Goal: Information Seeking & Learning: Learn about a topic

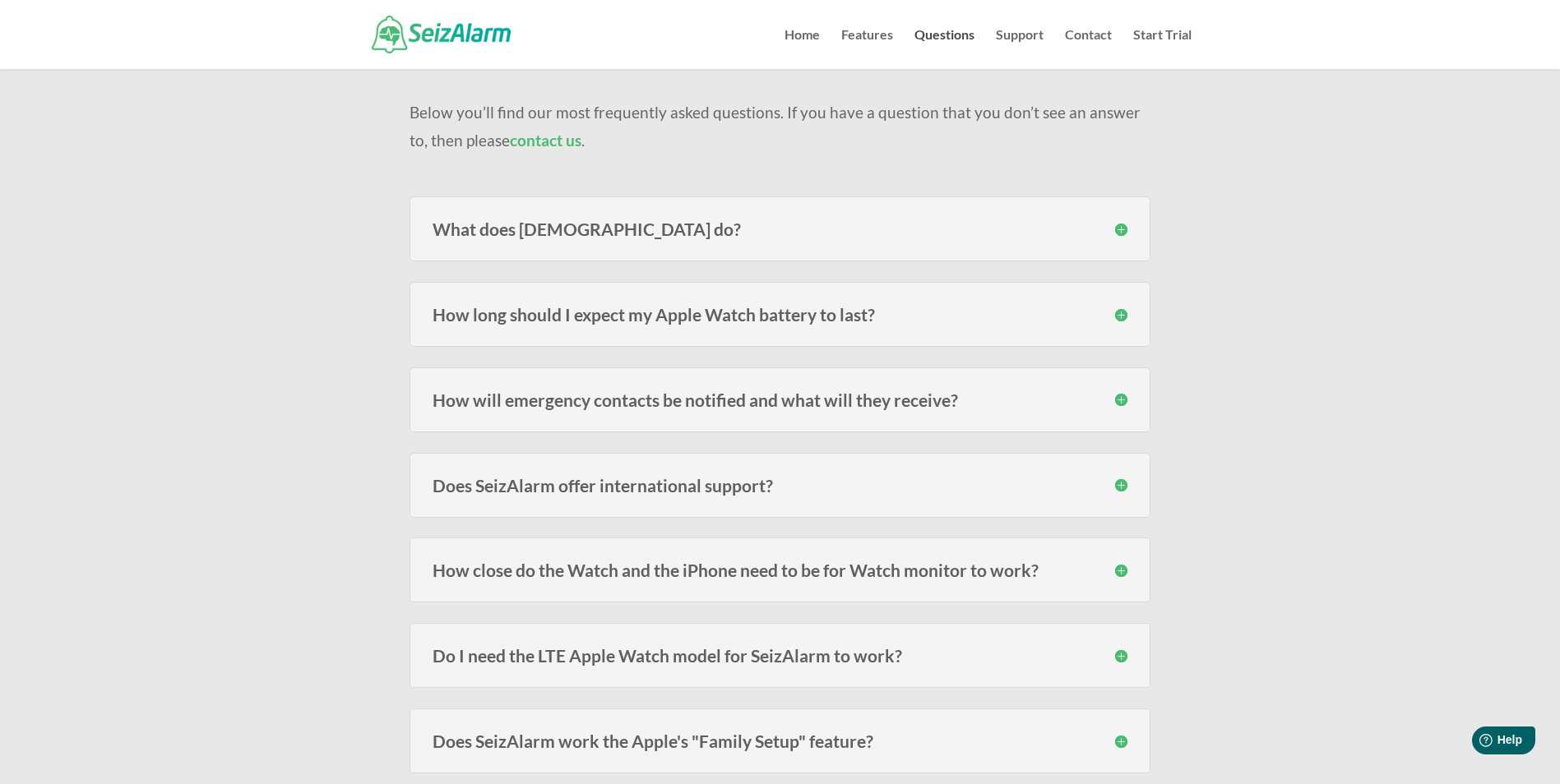
scroll to position [165, 0]
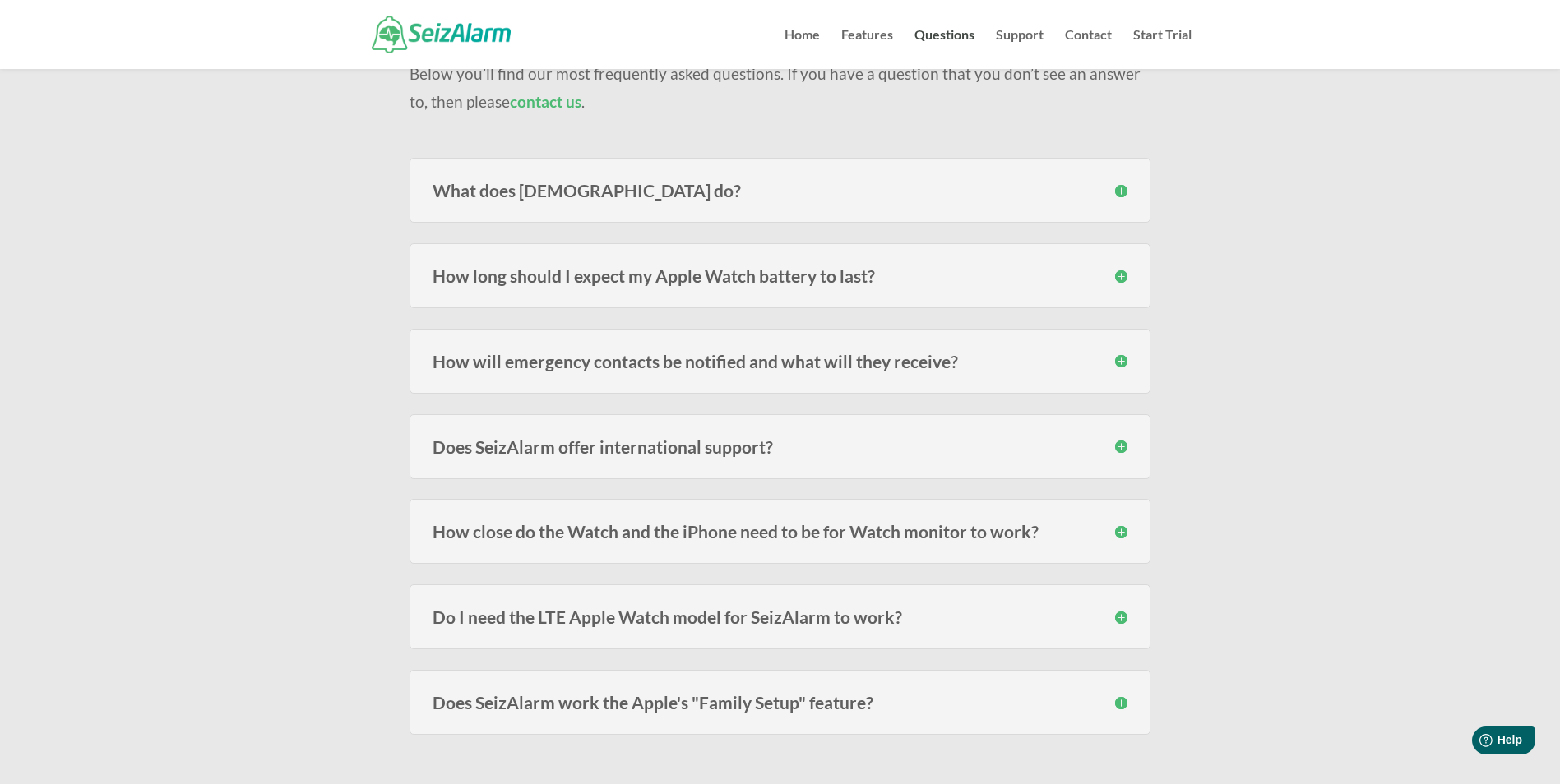
click at [663, 365] on h3 "How will emergency contacts be notified and what will they receive?" at bounding box center [780, 361] width 695 height 18
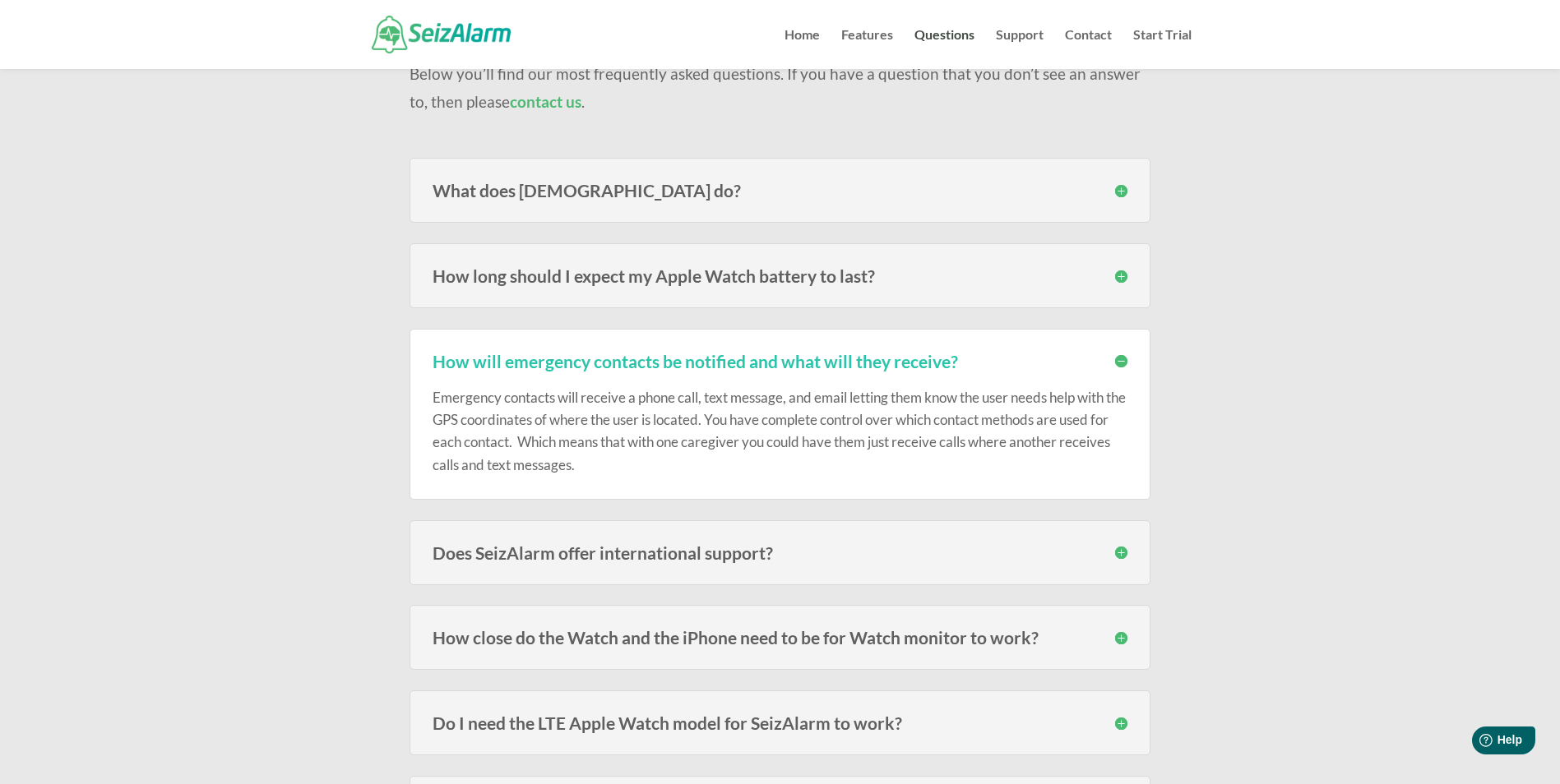
click at [717, 279] on h3 "How long should I expect my Apple Watch battery to last?" at bounding box center [780, 276] width 695 height 18
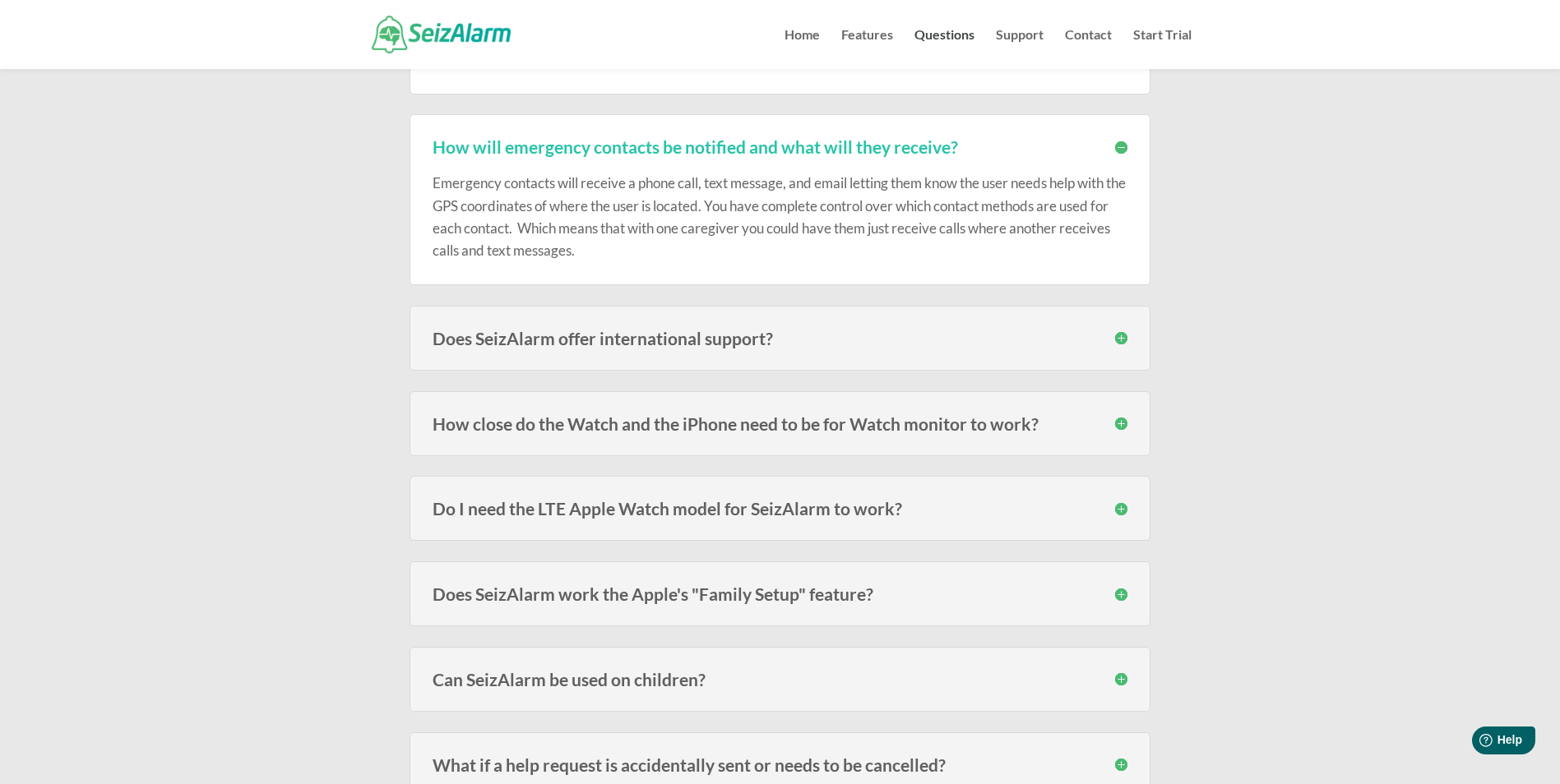
scroll to position [493, 0]
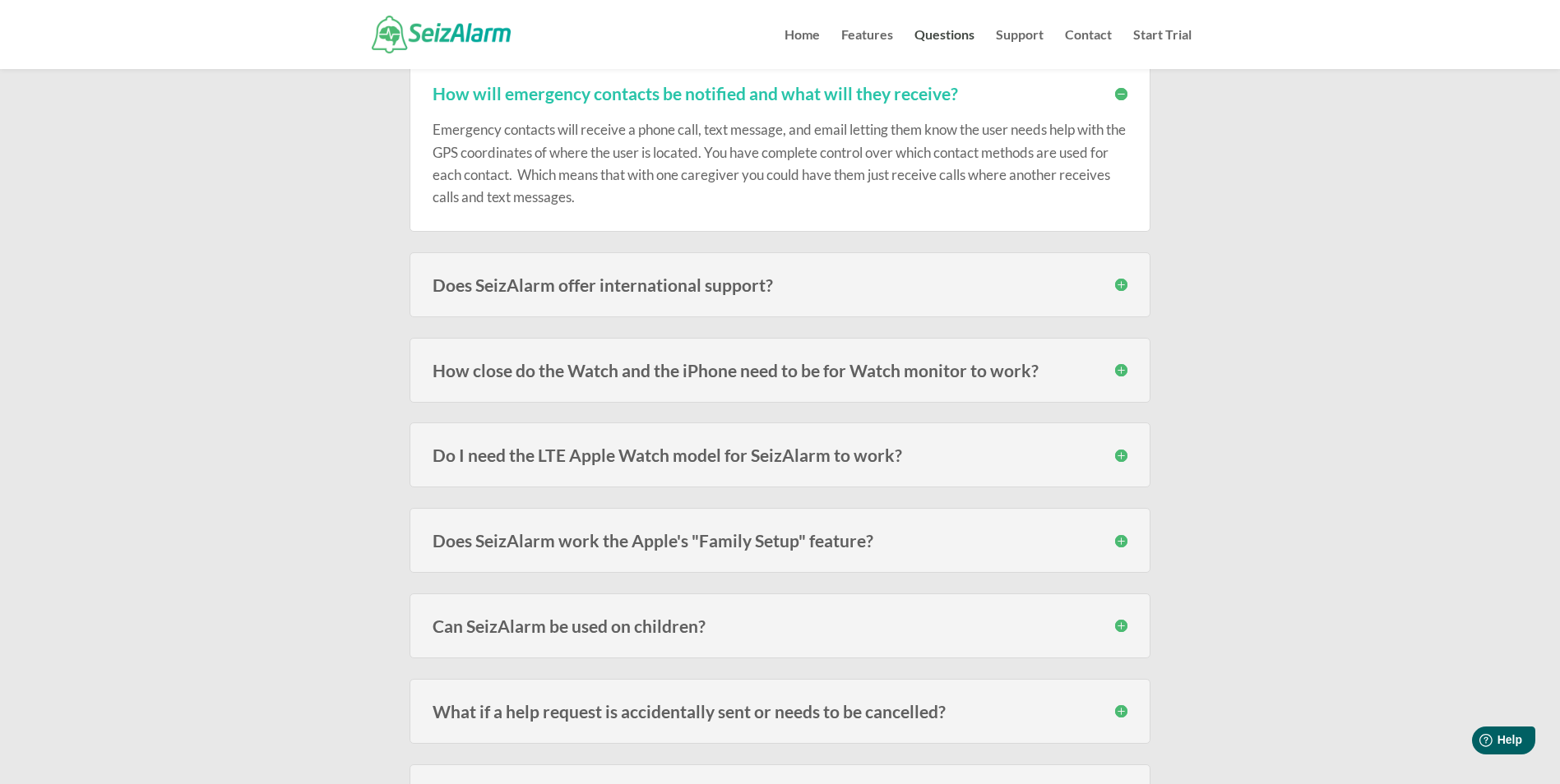
click at [944, 376] on h3 "How close do the Watch and the iPhone need to be for Watch monitor to work?" at bounding box center [780, 370] width 695 height 18
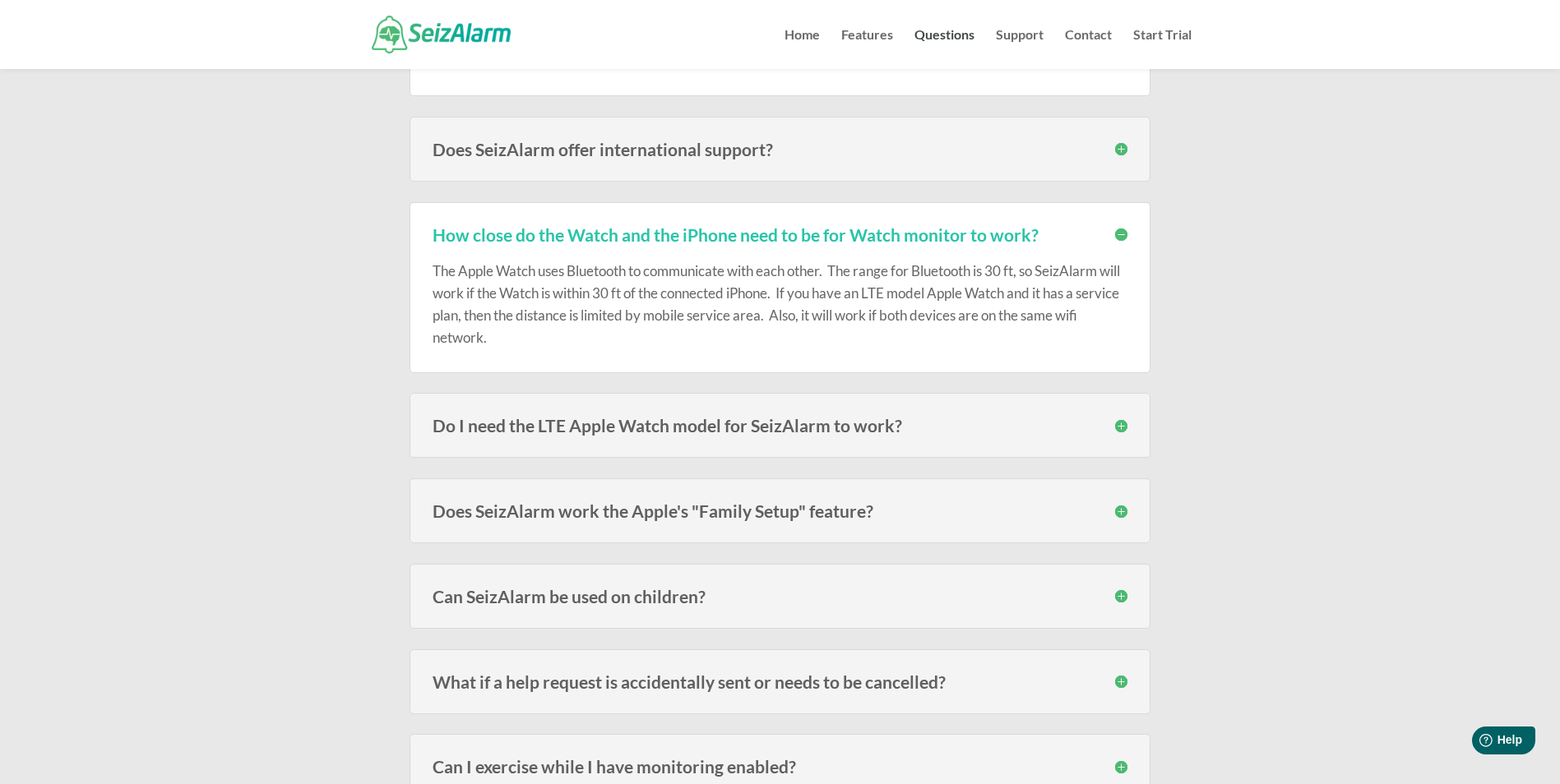
scroll to position [657, 0]
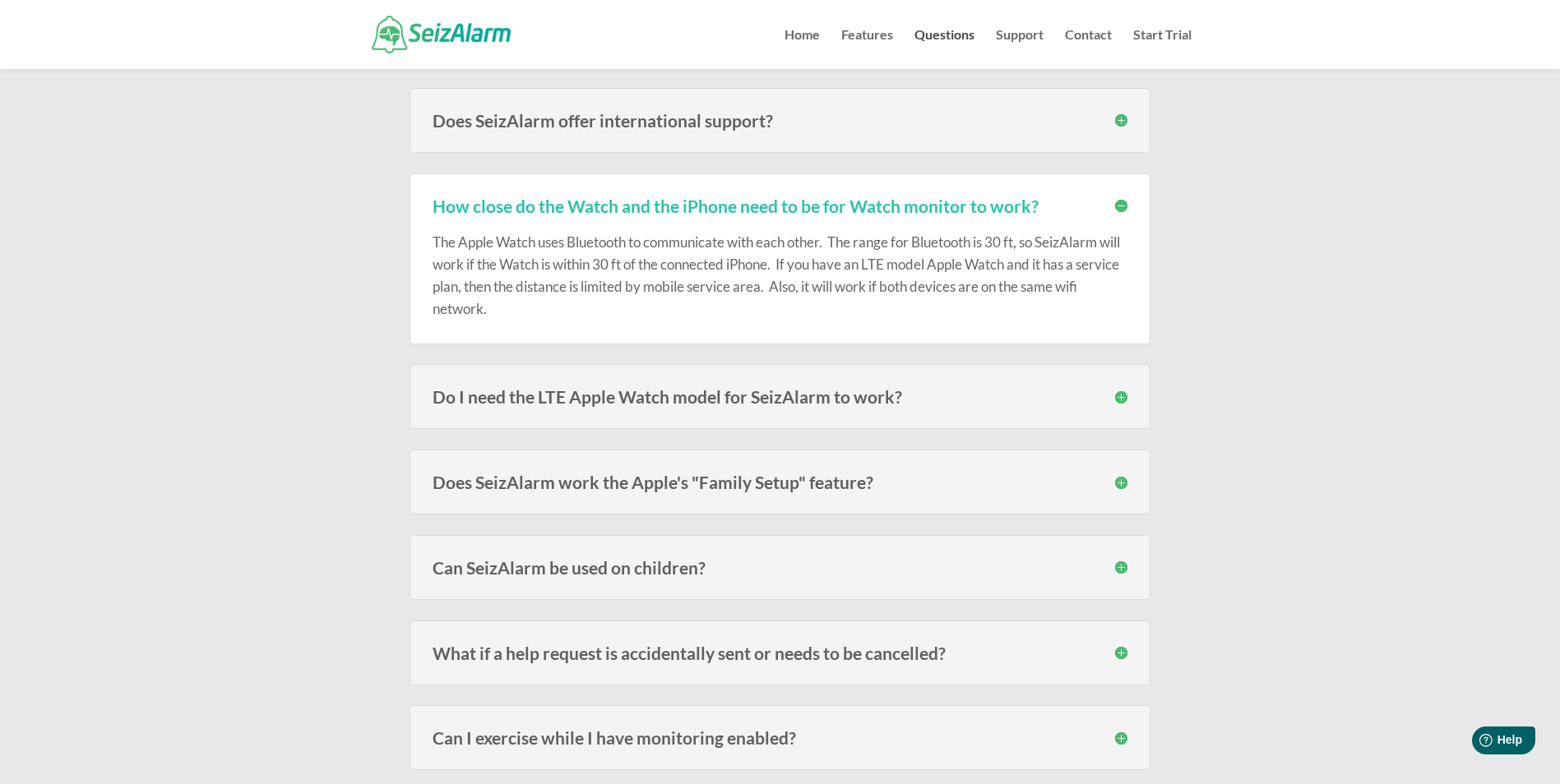
click at [927, 462] on div "Does SeizAlarm work the Apple's "Family Setup" feature? Yes. SeizAlarm now work…" at bounding box center [780, 482] width 740 height 65
click at [859, 491] on h3 "Does SeizAlarm work the Apple's "Family Setup" feature?" at bounding box center [780, 482] width 695 height 18
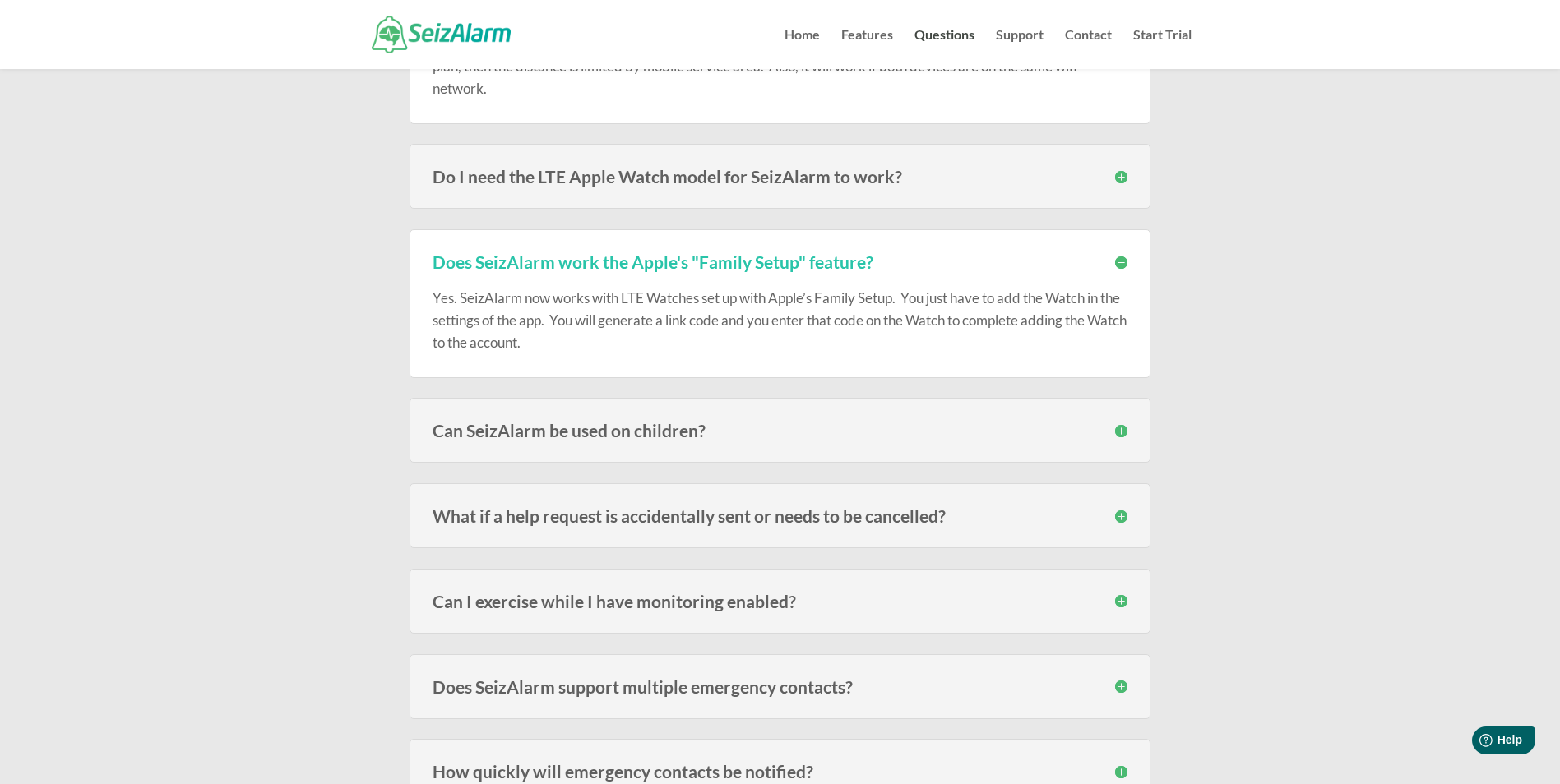
scroll to position [986, 0]
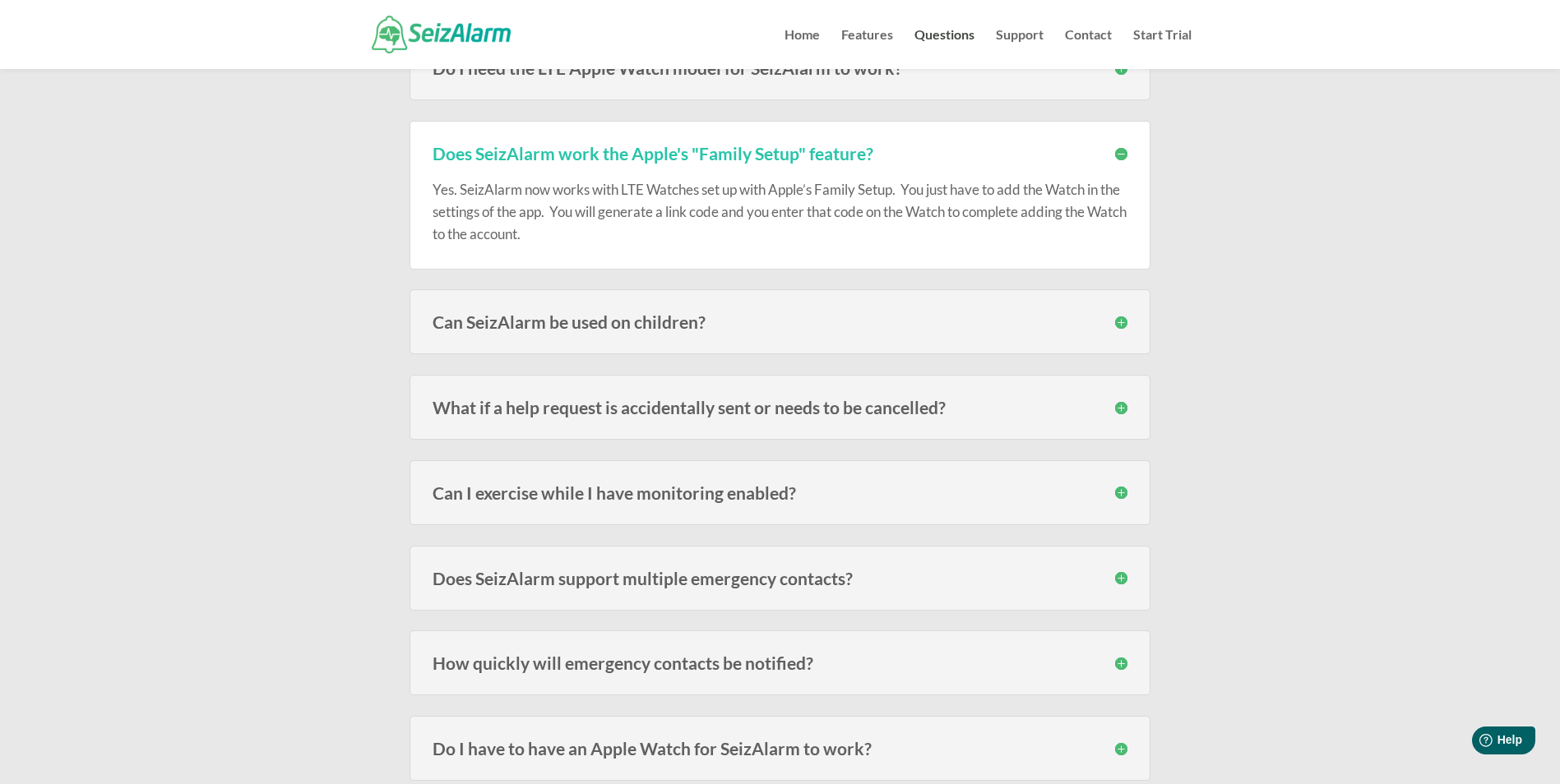
click at [667, 416] on h3 "What if a help request is accidentally sent or needs to be cancelled?" at bounding box center [780, 407] width 695 height 18
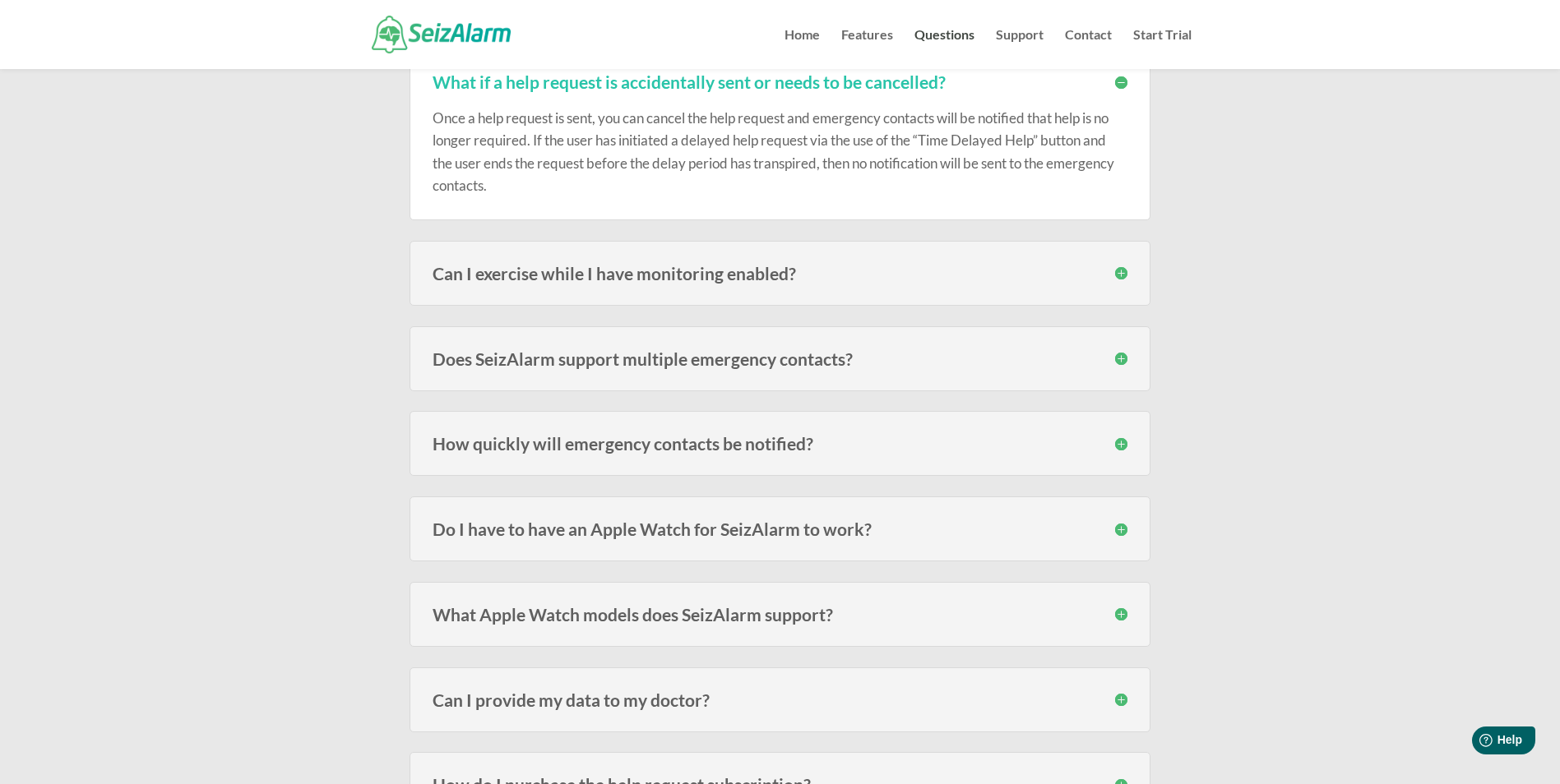
scroll to position [1315, 0]
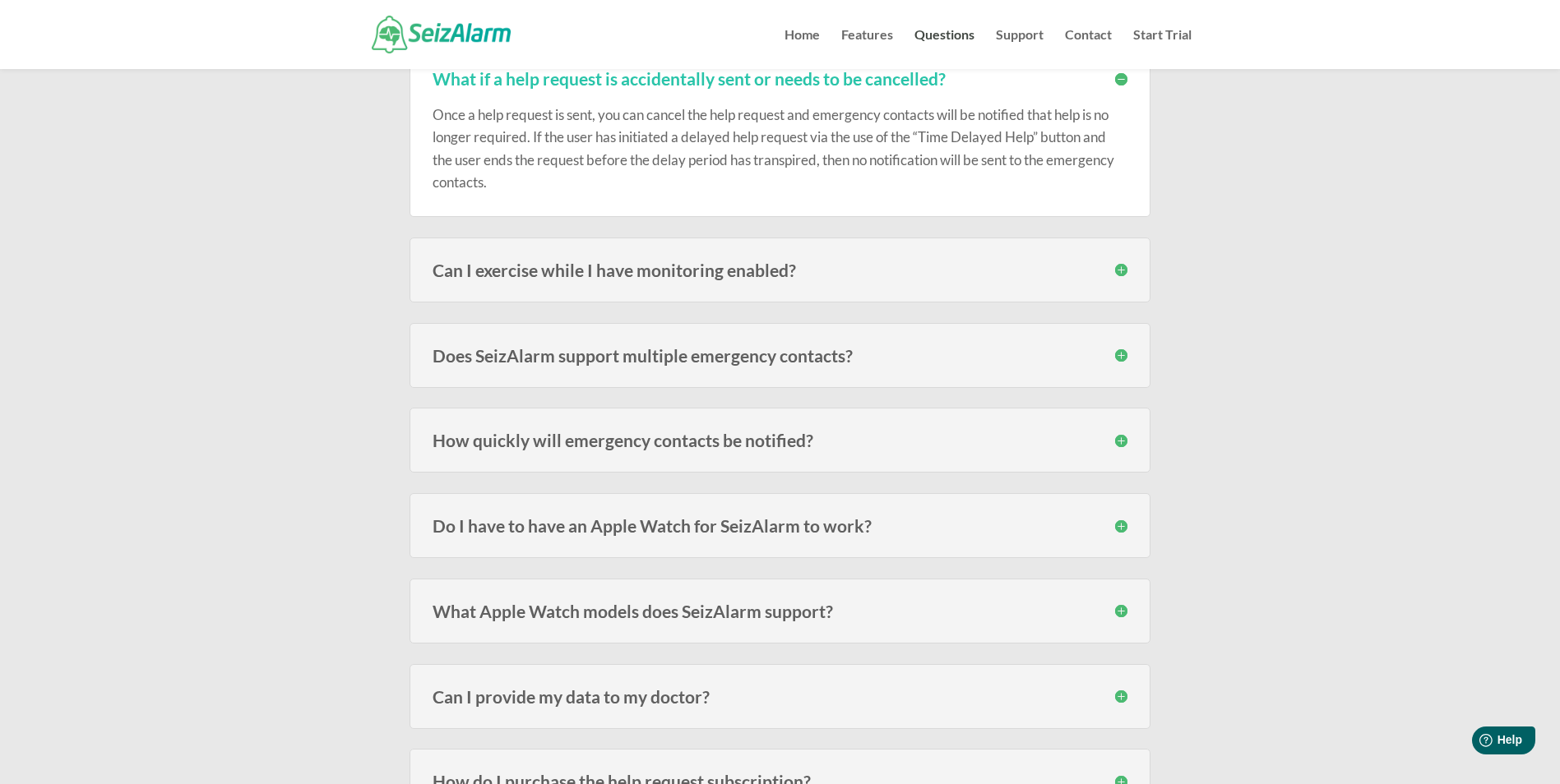
click at [736, 272] on h3 "Can I exercise while I have monitoring enabled?" at bounding box center [780, 270] width 695 height 18
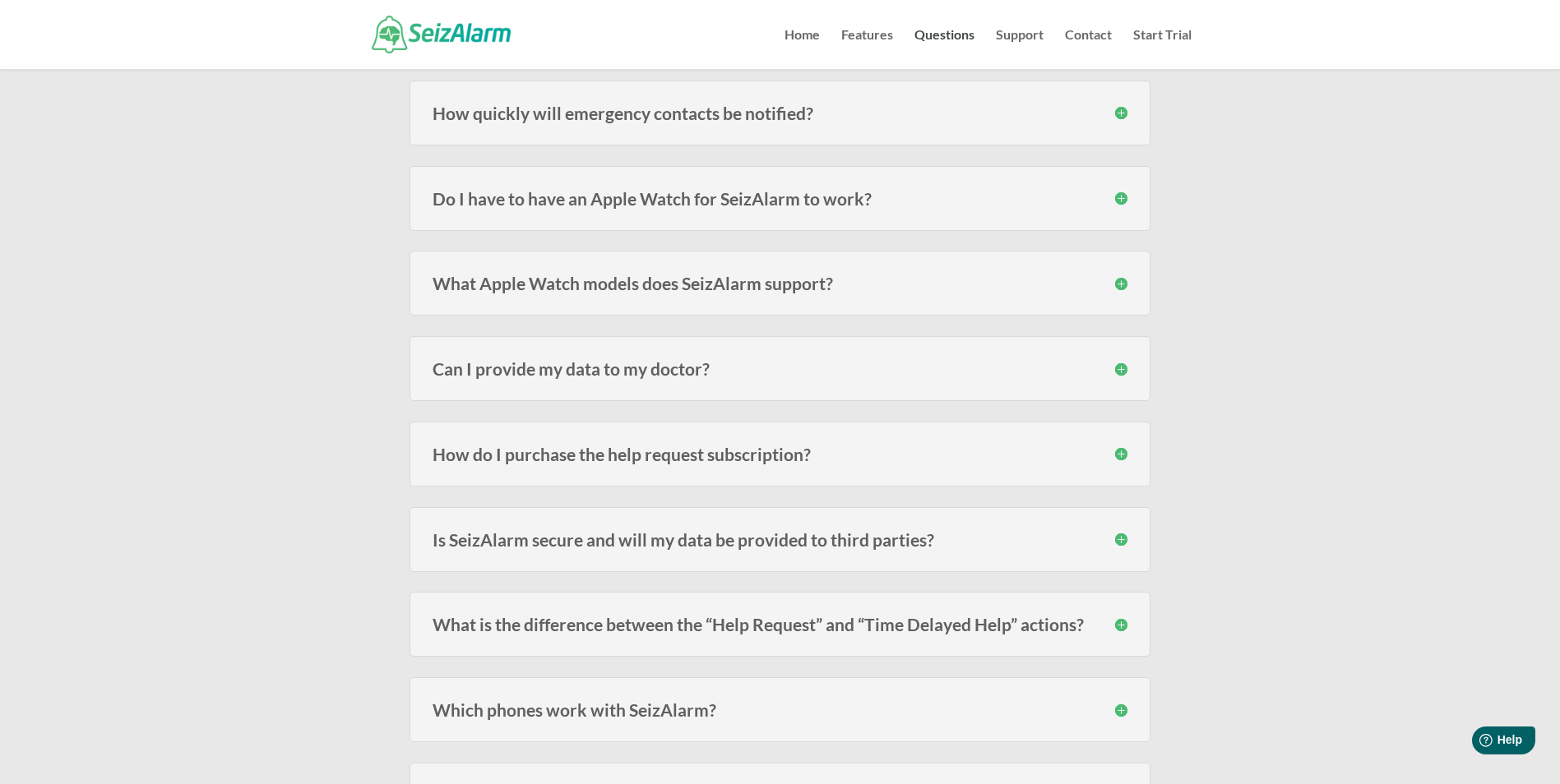
scroll to position [1808, 0]
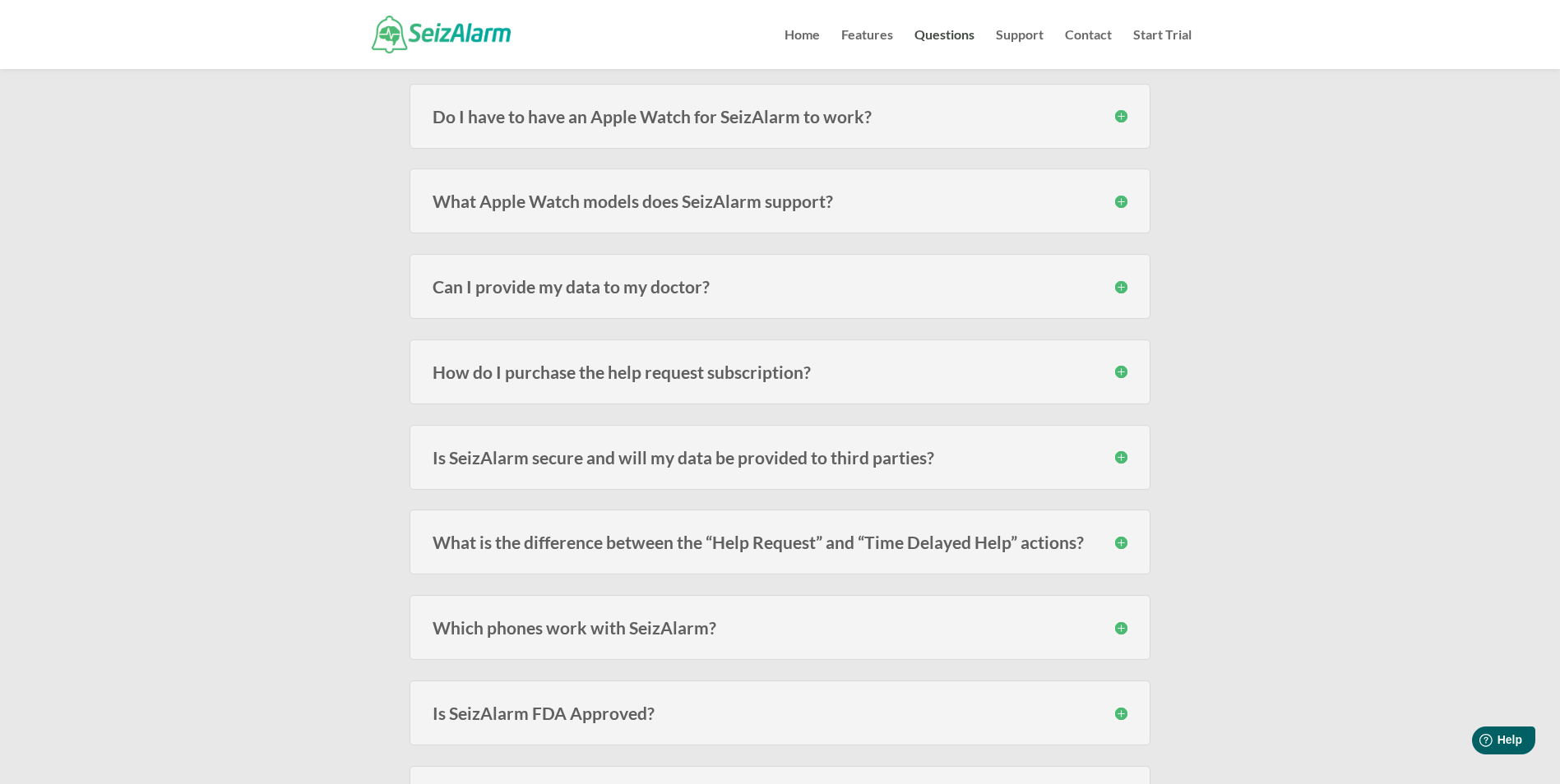
click at [636, 290] on h3 "Can I provide my data to my doctor?" at bounding box center [780, 286] width 695 height 18
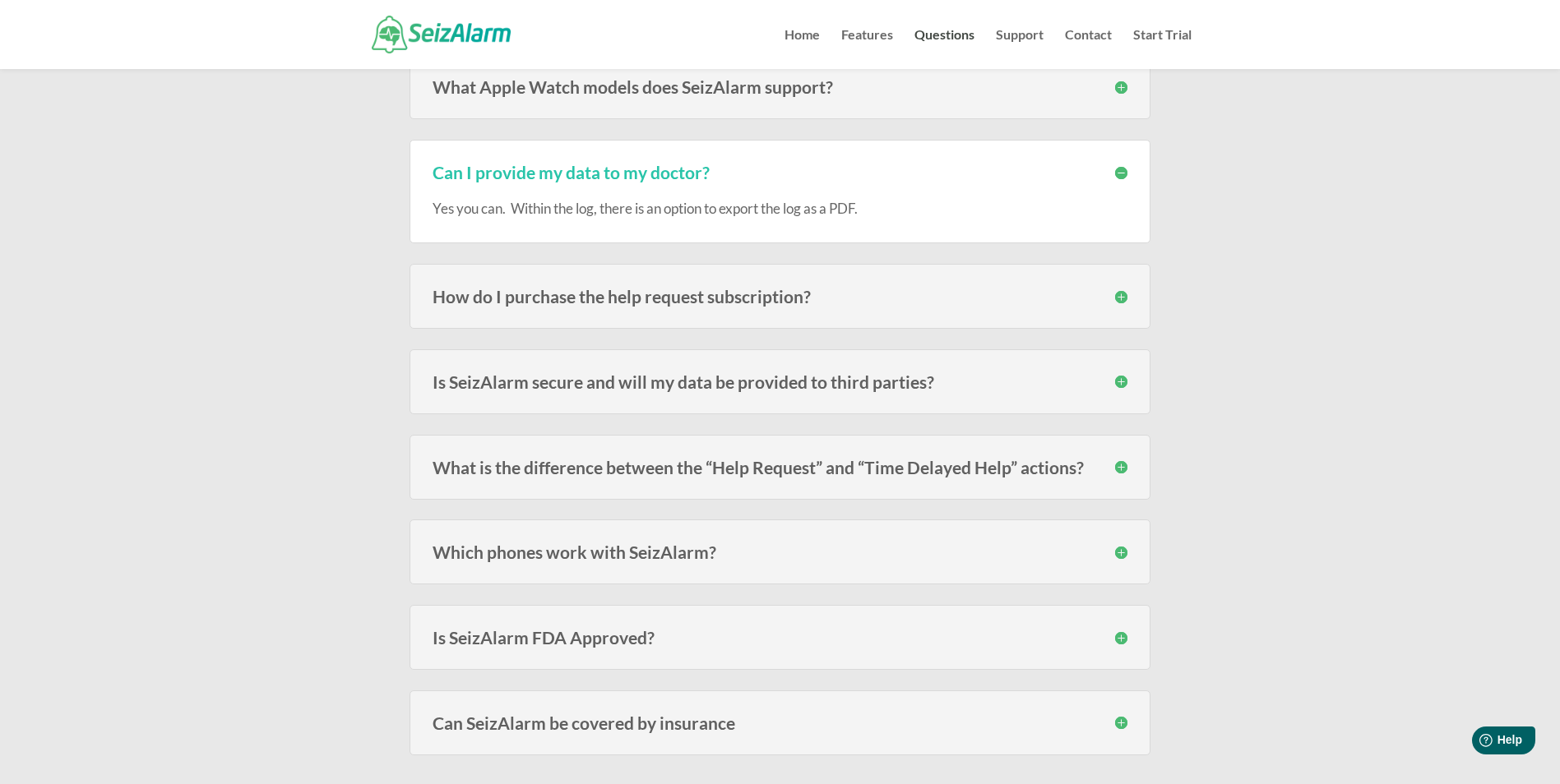
scroll to position [1972, 0]
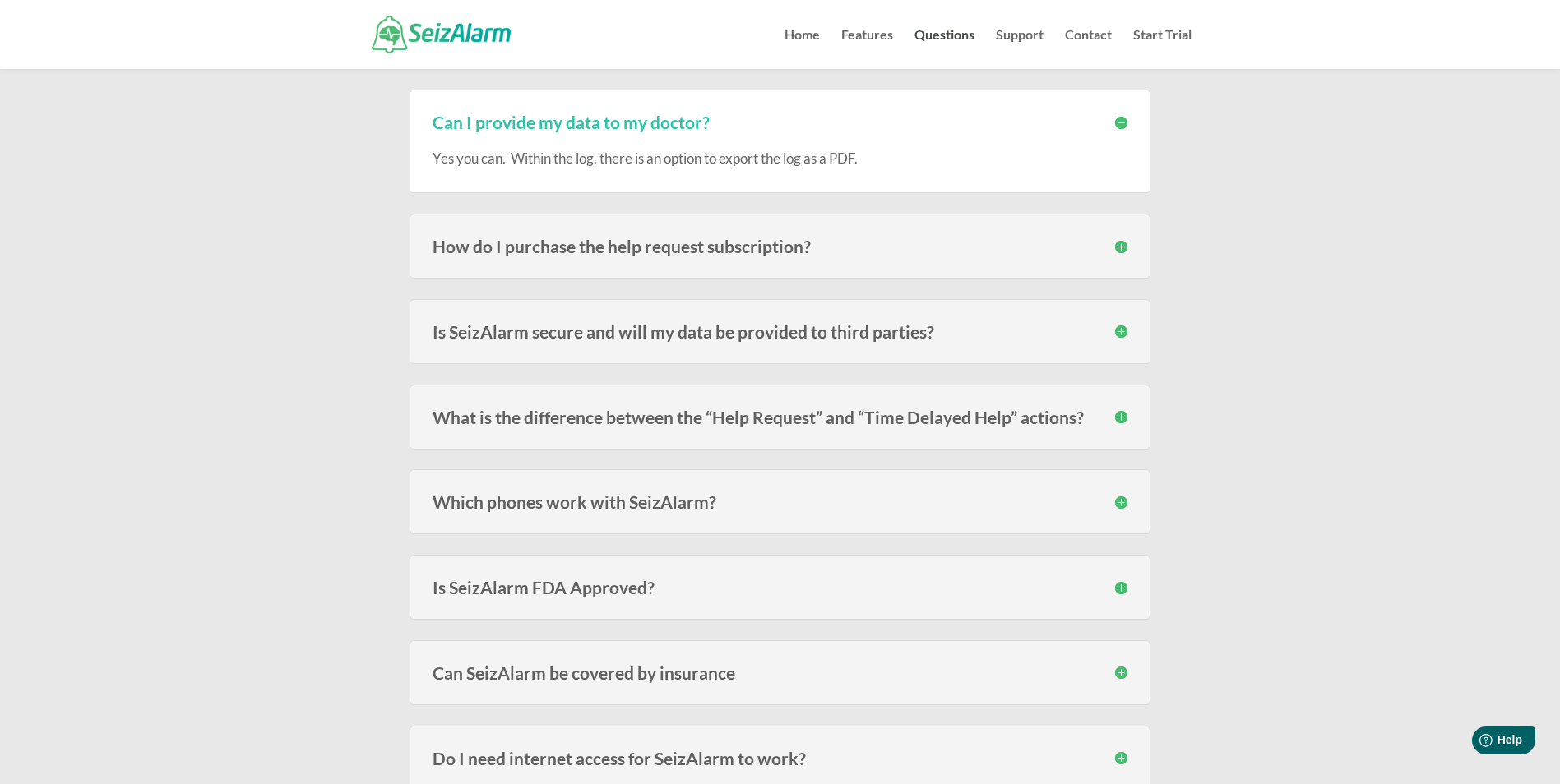
click at [764, 255] on h3 "How do I purchase the help request subscription?" at bounding box center [780, 247] width 695 height 18
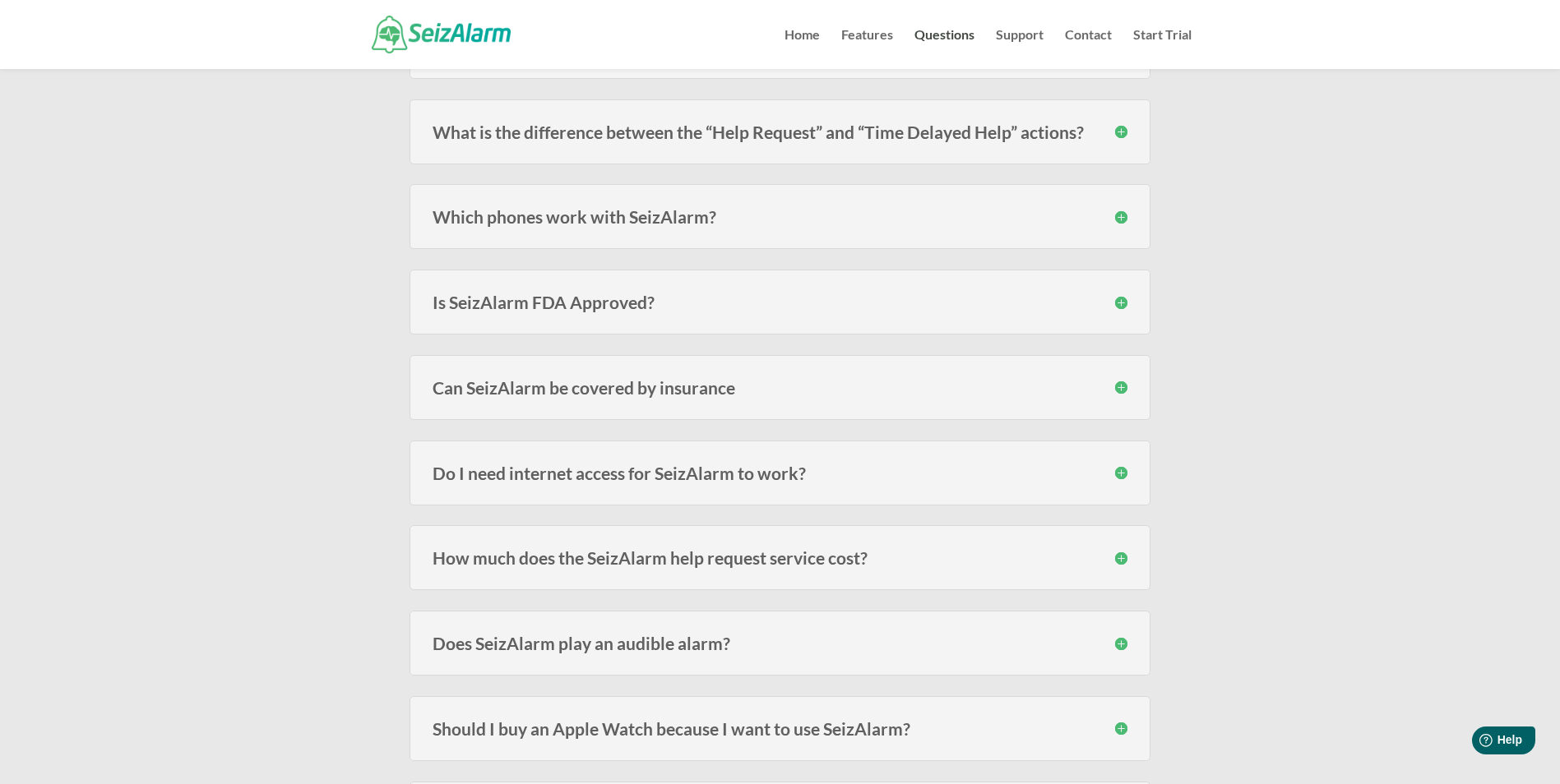
scroll to position [2383, 0]
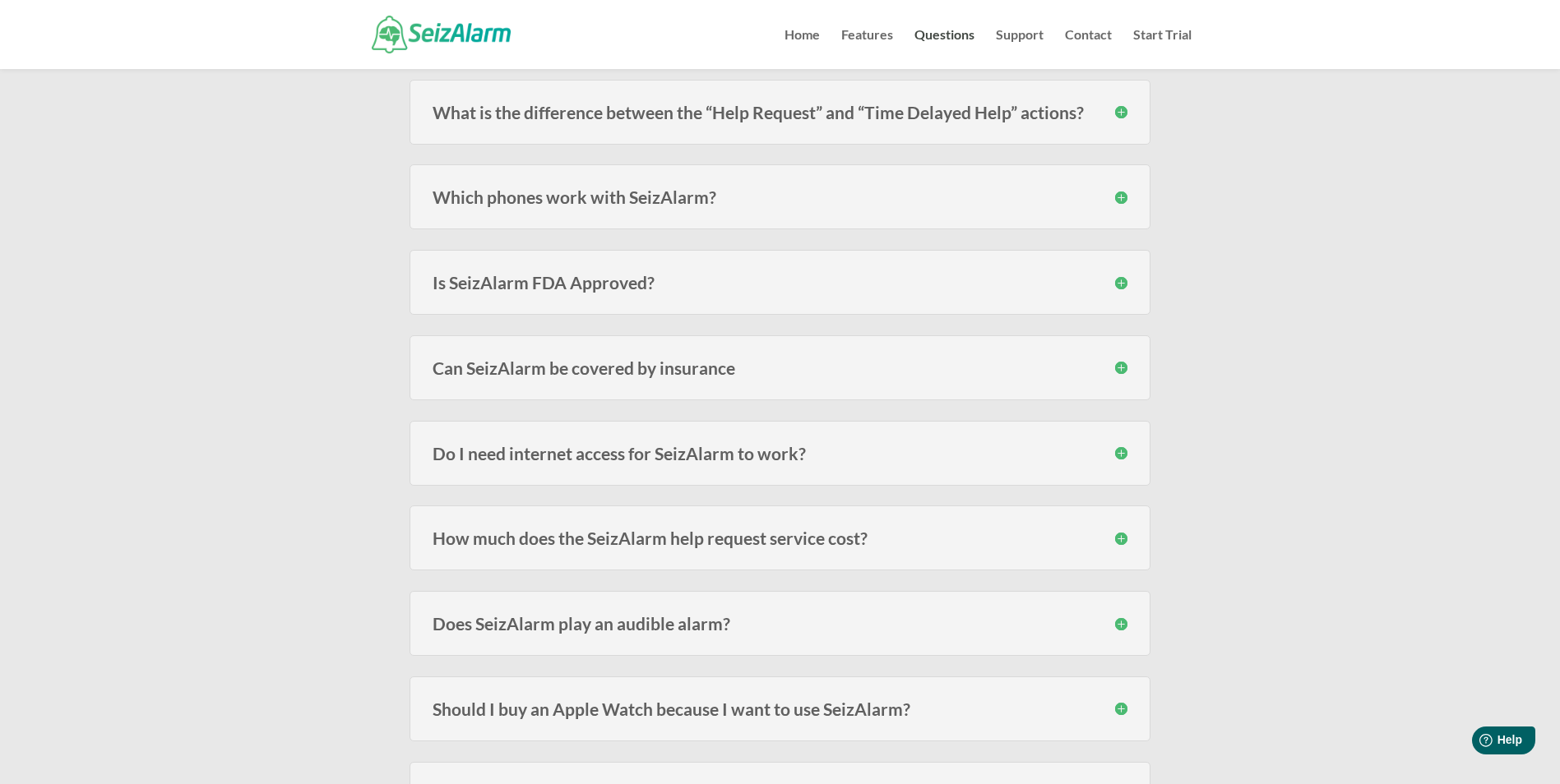
click at [655, 293] on div "Is SeizAlarm FDA Approved? SeizAlarm is not an FDA approved, certified or regis…" at bounding box center [780, 283] width 740 height 65
click at [591, 275] on h3 "Is SeizAlarm FDA Approved?" at bounding box center [780, 283] width 695 height 18
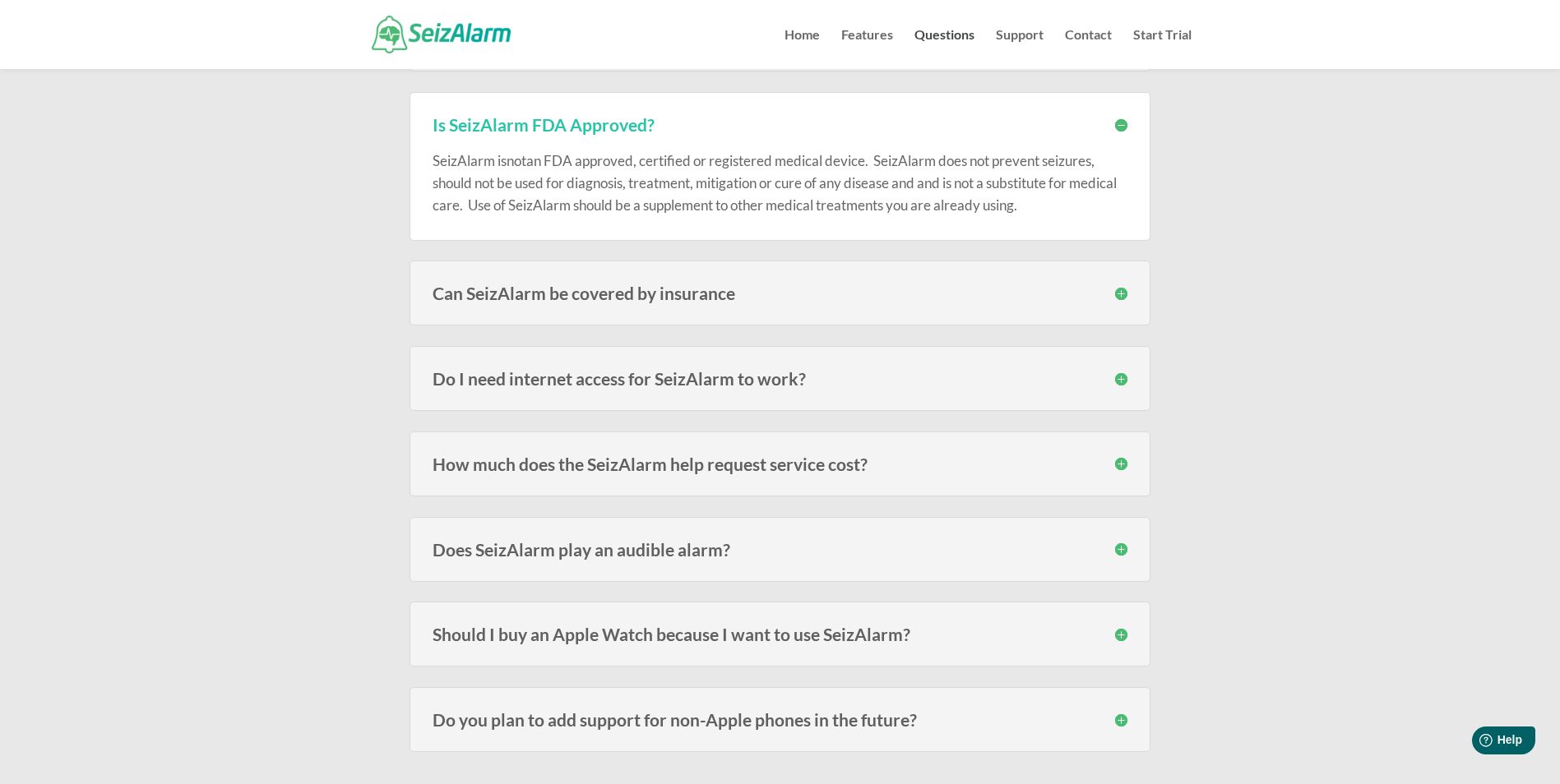
scroll to position [2548, 0]
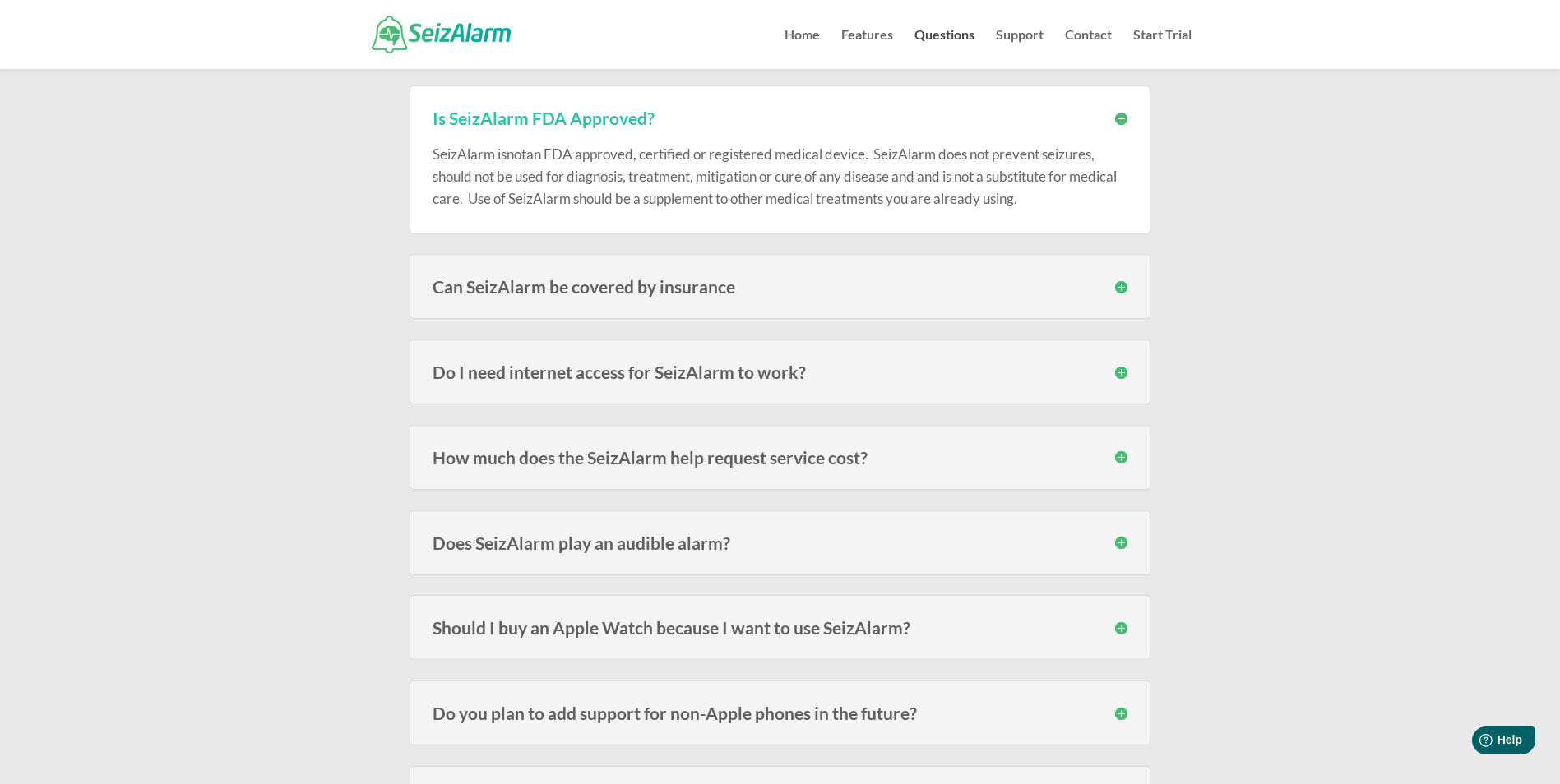
click at [639, 295] on h3 "Can SeizAlarm be covered by insurance" at bounding box center [780, 286] width 695 height 18
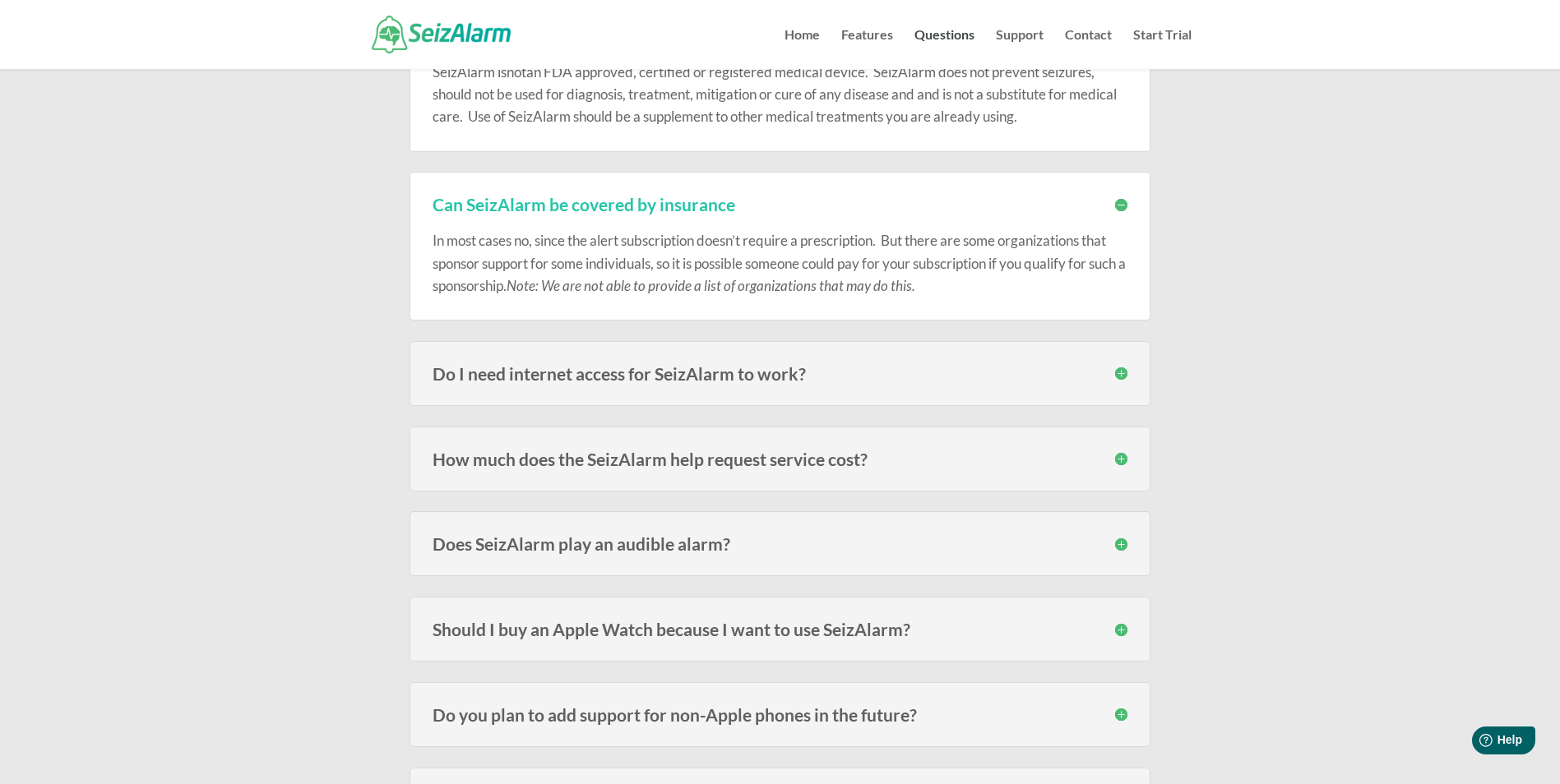
scroll to position [2711, 0]
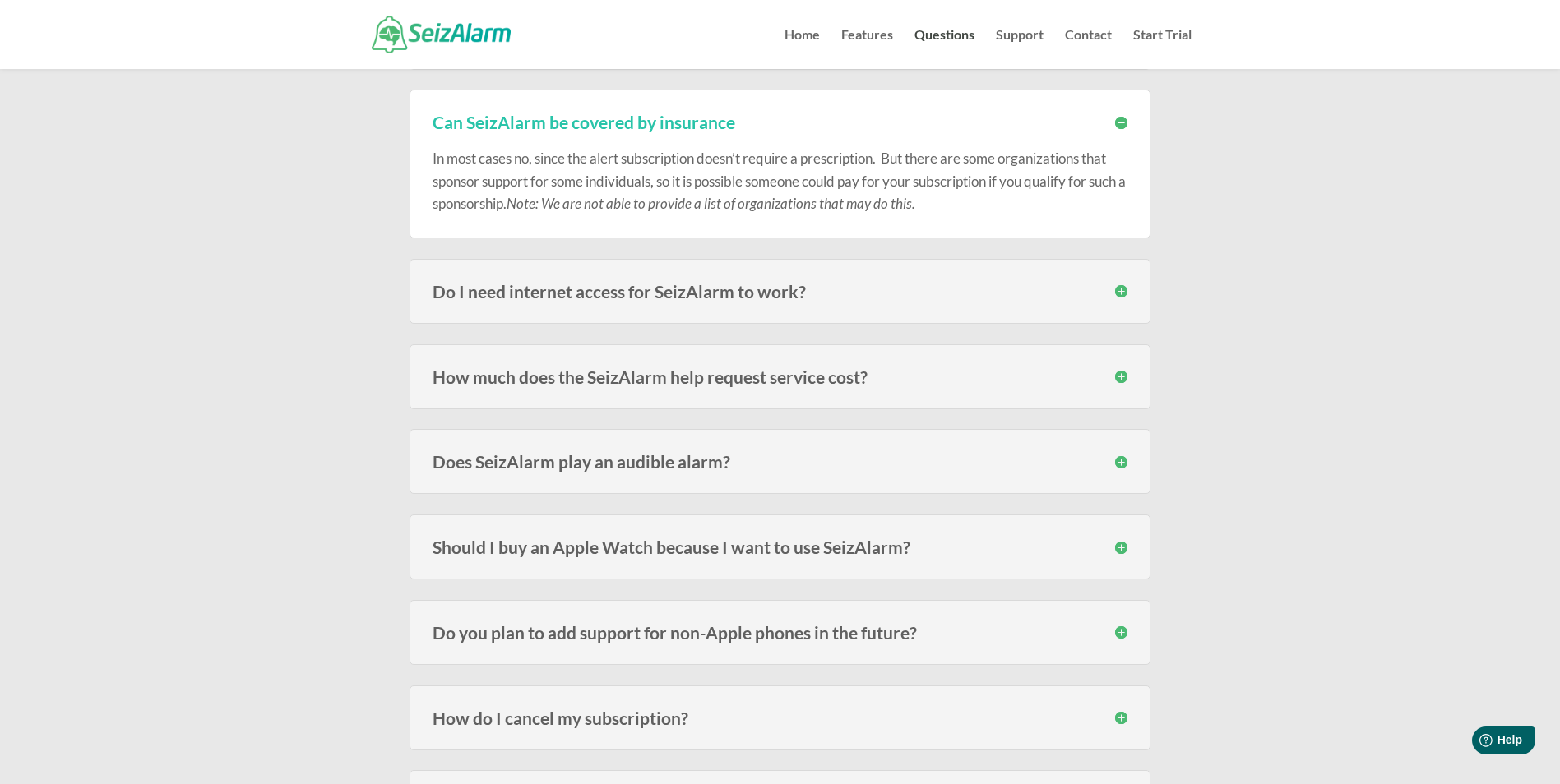
click at [681, 290] on h3 "Do I need internet access for SeizAlarm to work?" at bounding box center [780, 292] width 695 height 18
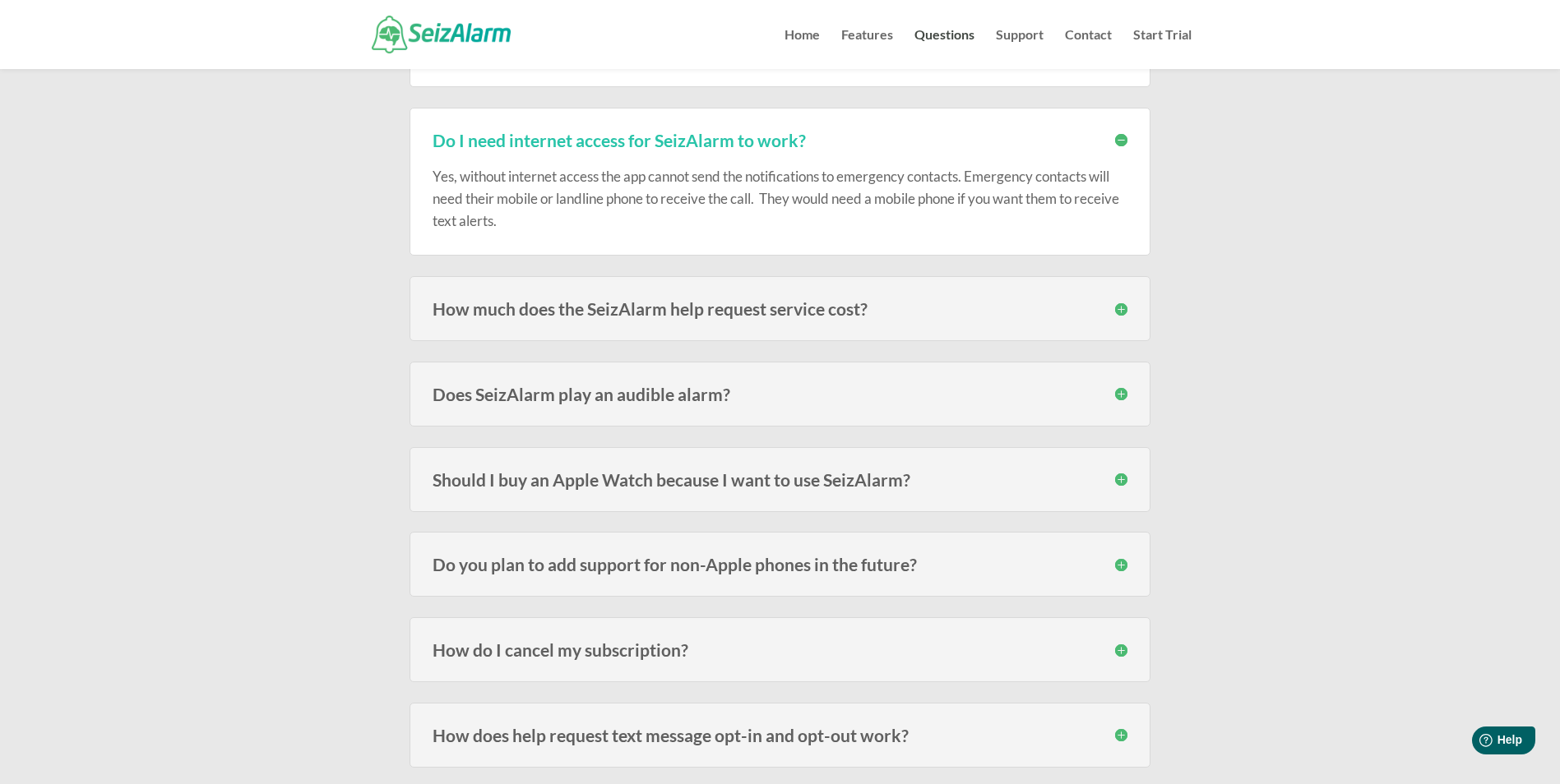
scroll to position [2876, 0]
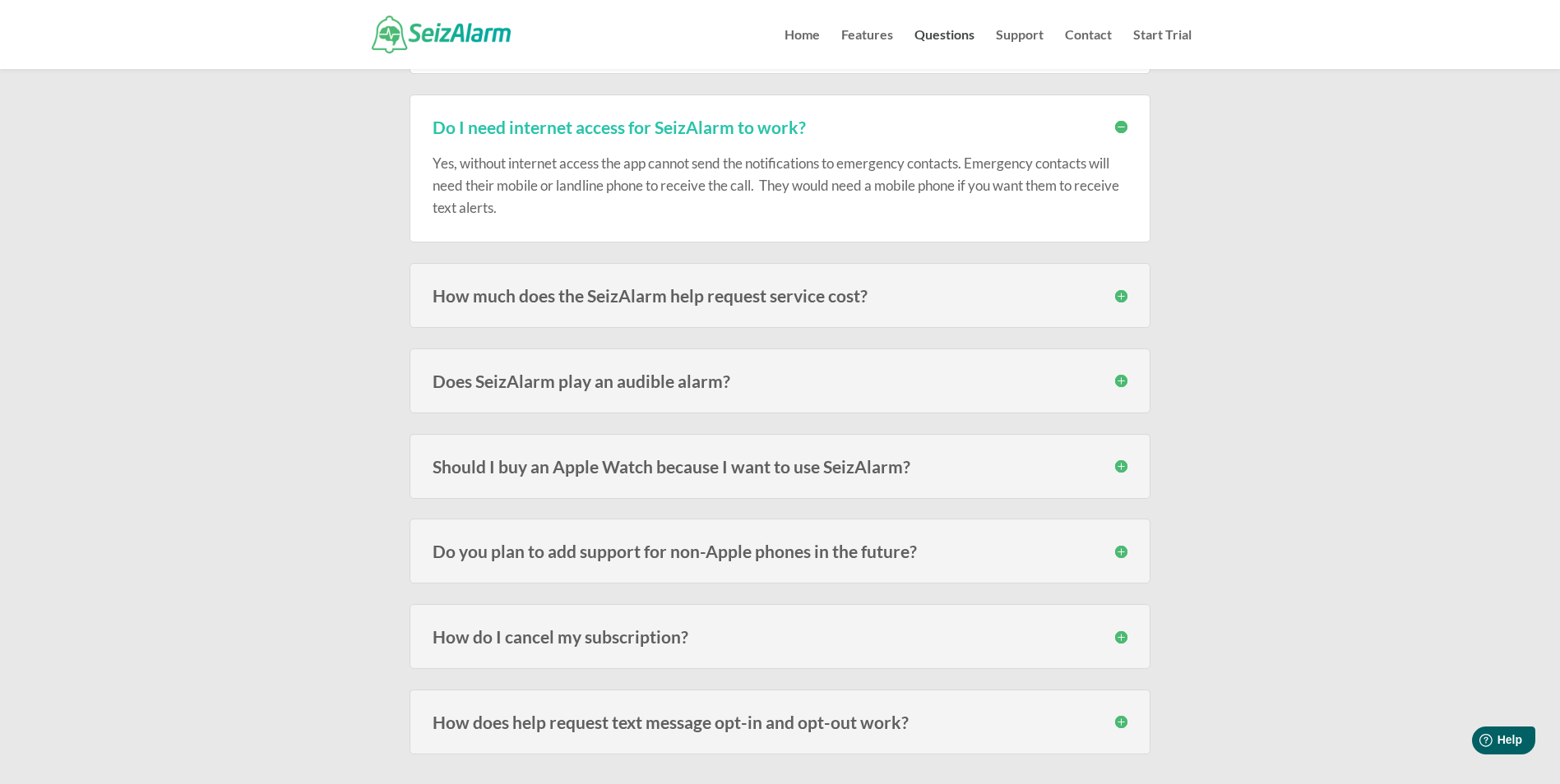
click at [850, 302] on h3 "How much does the SeizAlarm help request service cost?" at bounding box center [780, 296] width 695 height 18
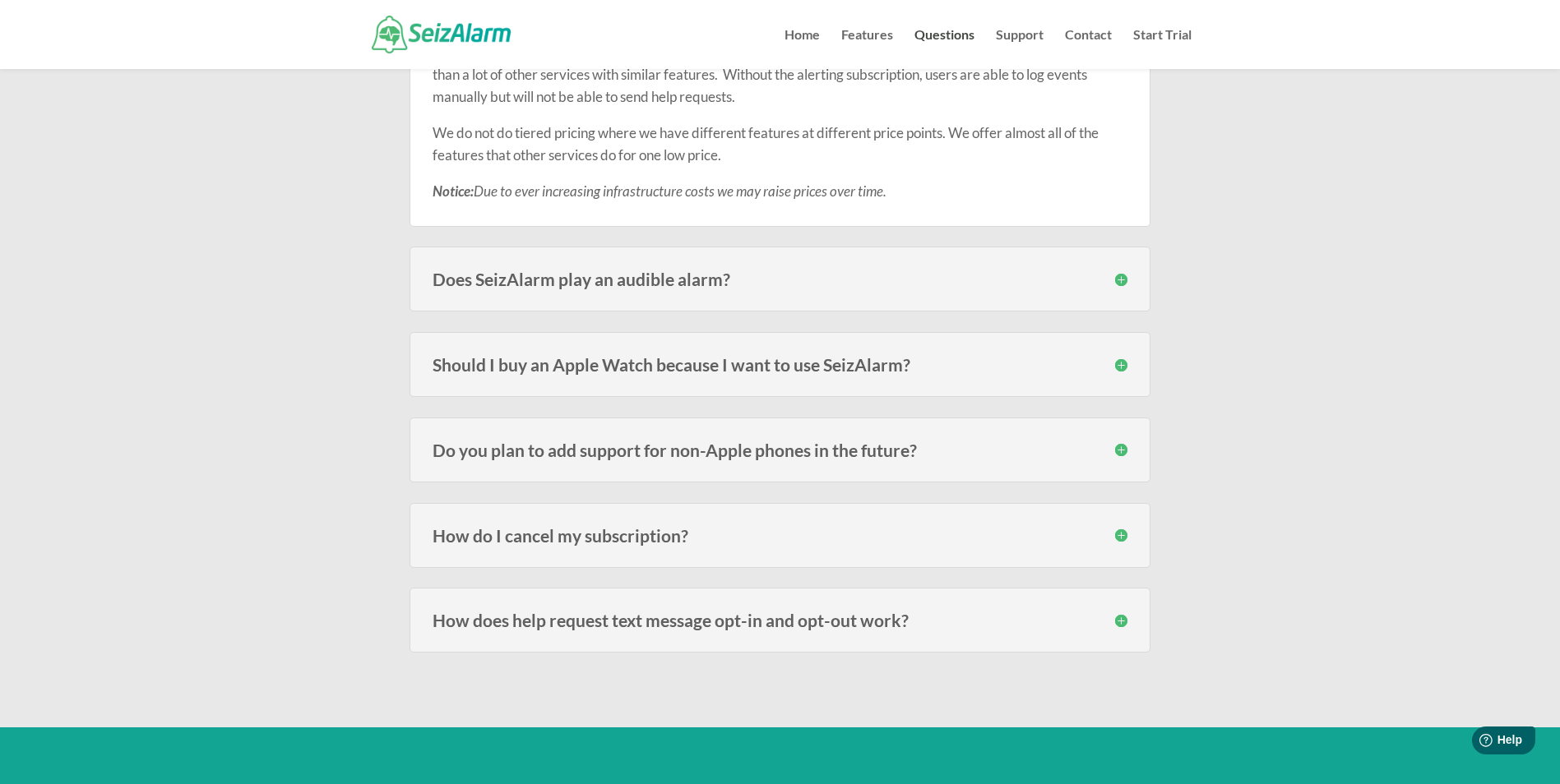
scroll to position [3205, 0]
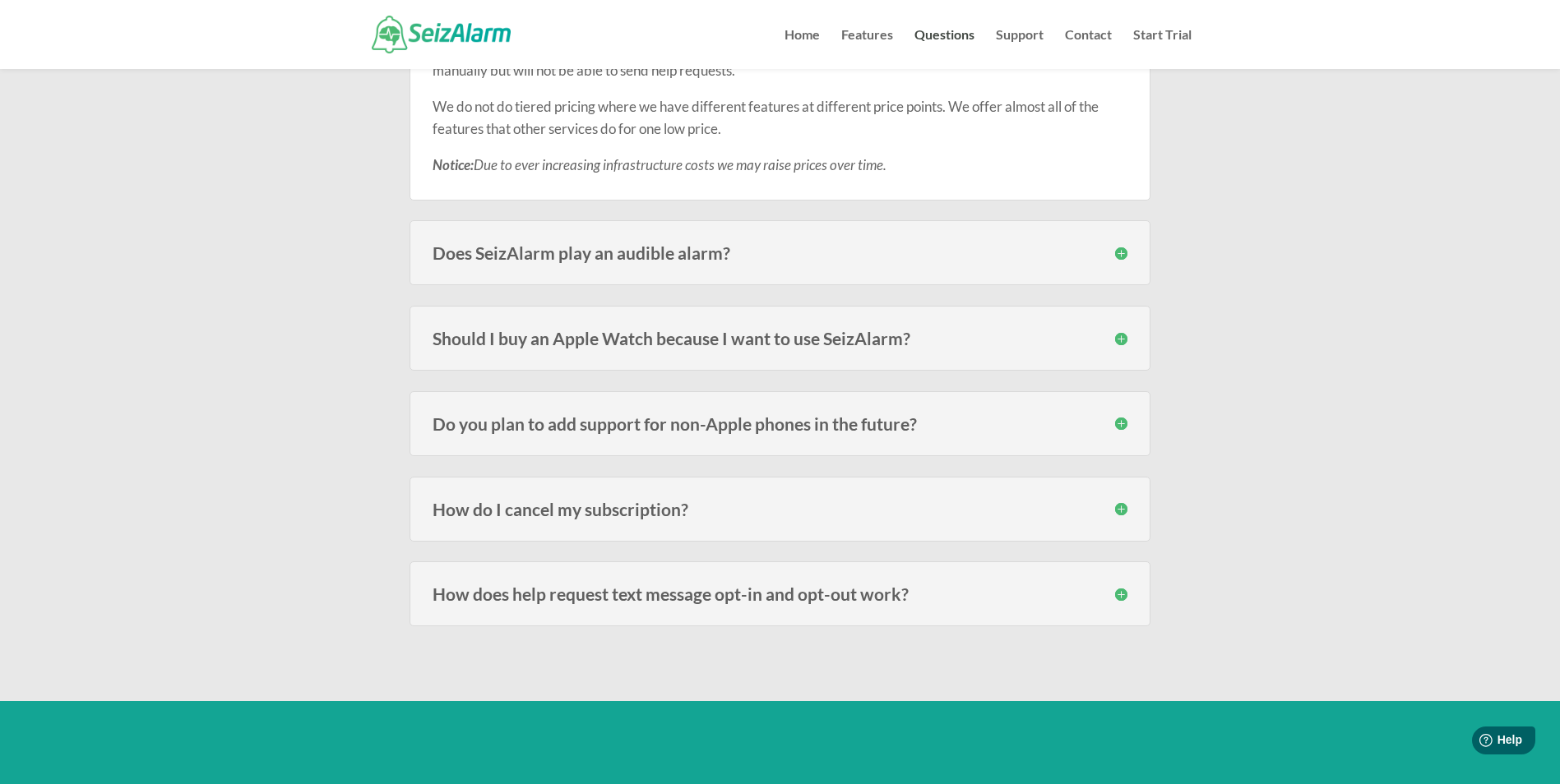
click at [633, 259] on h3 "Does SeizAlarm play an audible alarm?" at bounding box center [780, 253] width 695 height 18
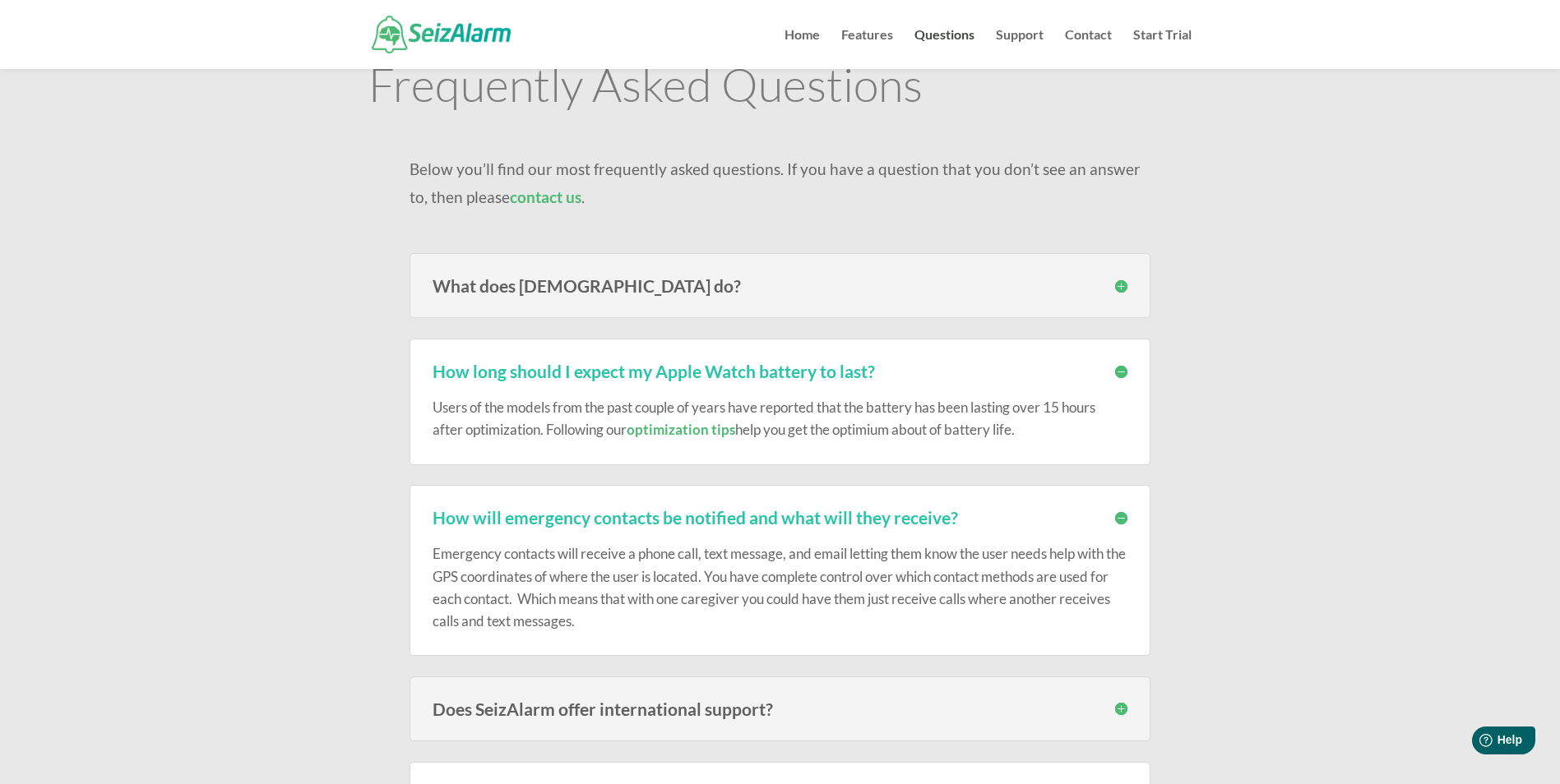
scroll to position [0, 0]
